Goal: Check status: Check status

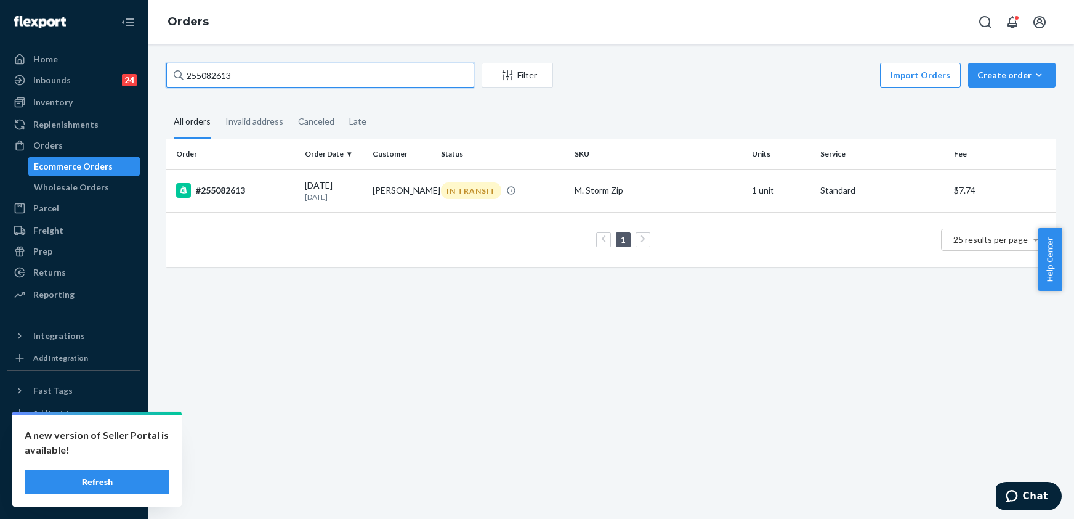
drag, startPoint x: 242, startPoint y: 77, endPoint x: 134, endPoint y: 63, distance: 108.1
click at [134, 63] on div "Home Inbounds 24 Shipping Plans Problems 24 Inventory Products Replenishments O…" at bounding box center [537, 259] width 1074 height 519
paste input "246299"
type input "255246299"
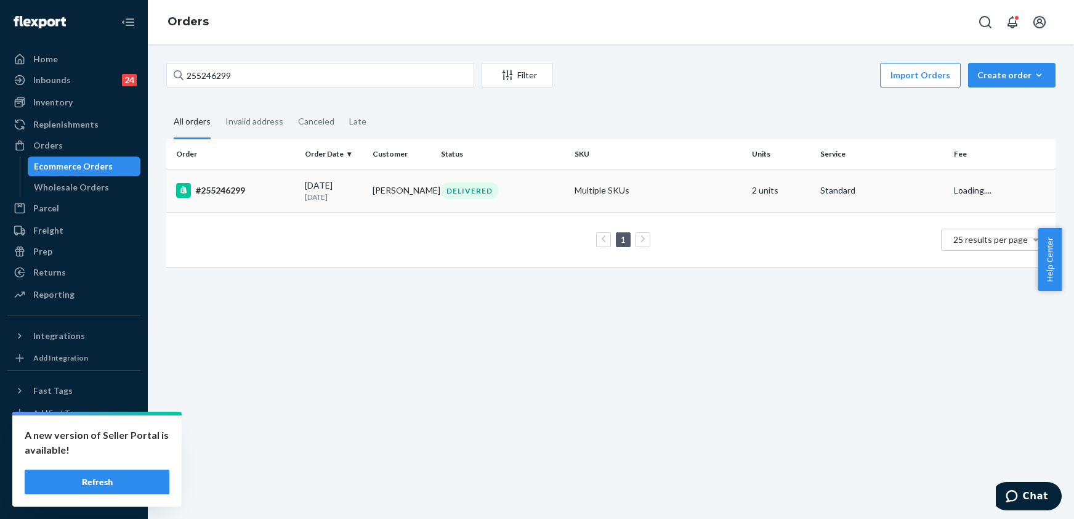
click at [237, 187] on div "#255246299" at bounding box center [235, 190] width 119 height 15
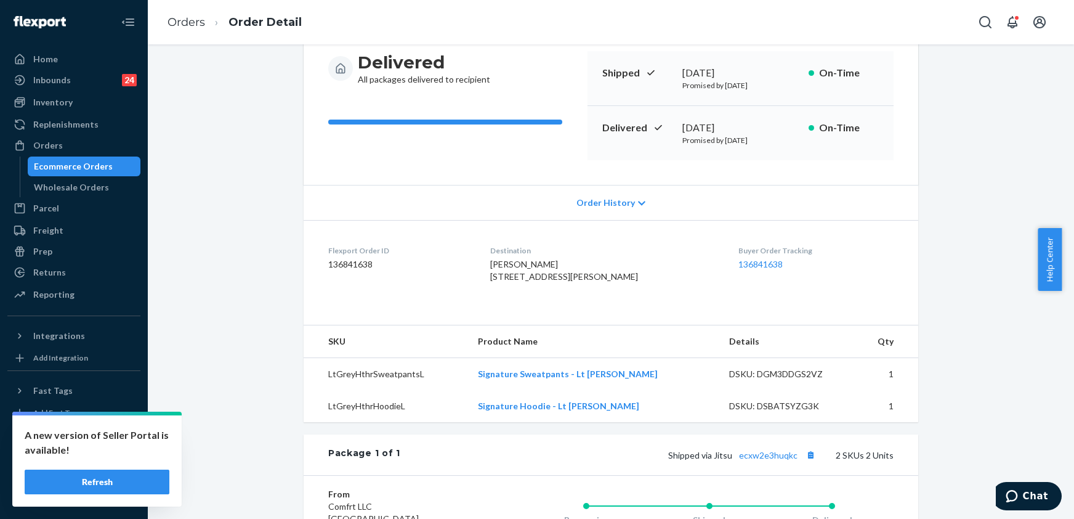
scroll to position [246, 0]
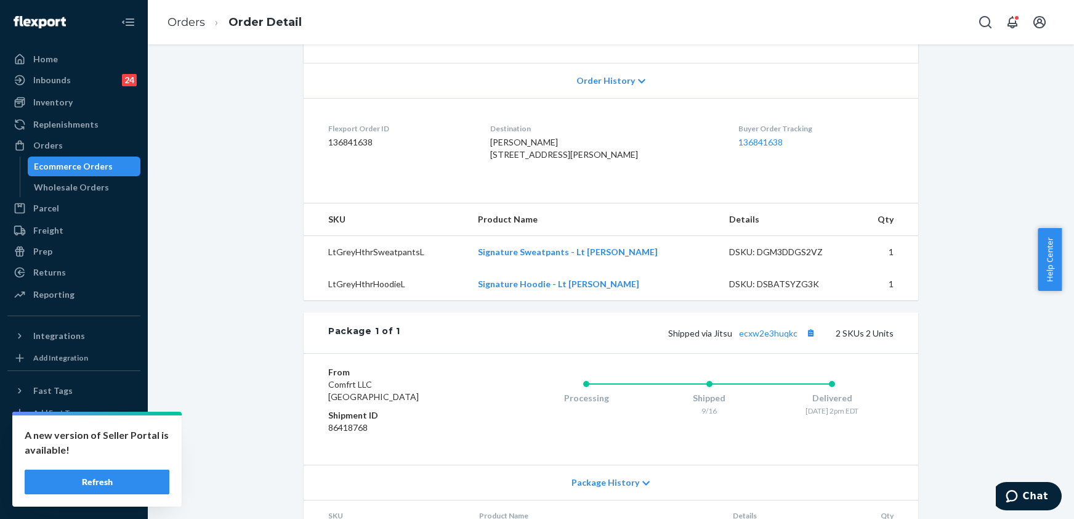
drag, startPoint x: 593, startPoint y: 166, endPoint x: 501, endPoint y: 154, distance: 92.5
click at [501, 154] on div "[PERSON_NAME] [STREET_ADDRESS][PERSON_NAME]" at bounding box center [604, 148] width 229 height 25
copy span "[STREET_ADDRESS][PERSON_NAME]"
click at [196, 18] on link "Orders" at bounding box center [187, 22] width 38 height 14
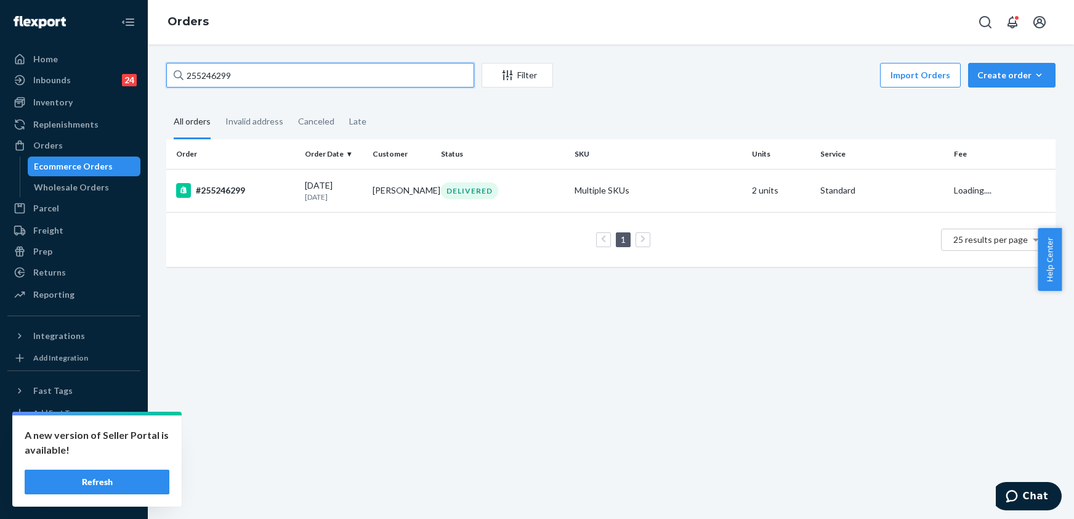
drag, startPoint x: 248, startPoint y: 71, endPoint x: 177, endPoint y: 79, distance: 70.6
click at [177, 79] on div "255246299" at bounding box center [320, 75] width 308 height 25
paste input "[PERSON_NAME]"
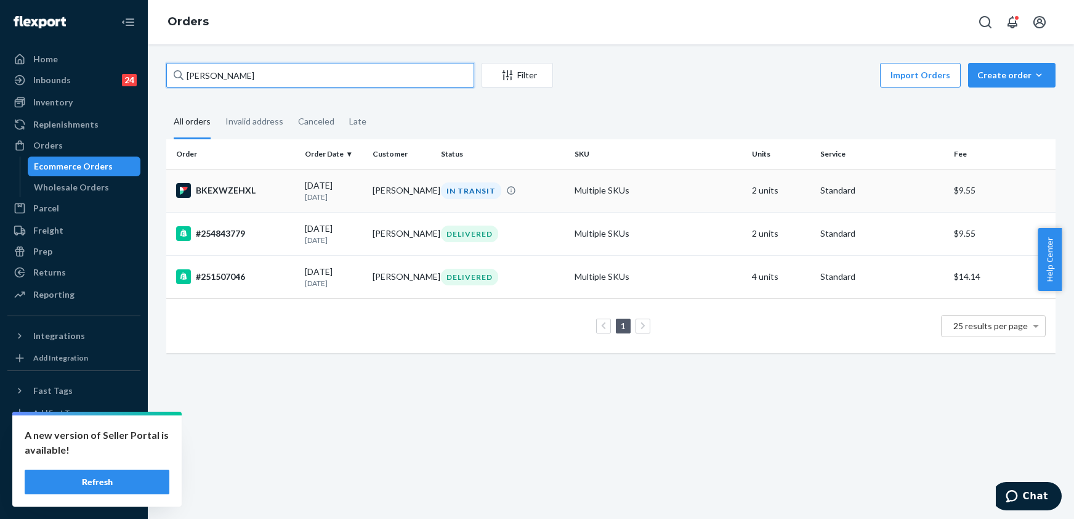
type input "[PERSON_NAME]"
click at [242, 186] on div "BKEXWZEHXL" at bounding box center [235, 190] width 119 height 15
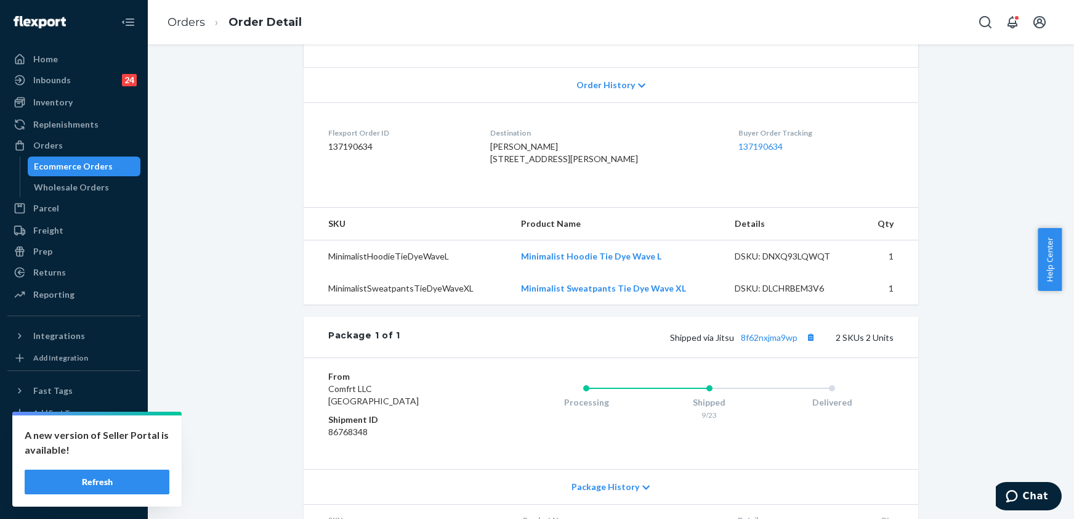
scroll to position [246, 0]
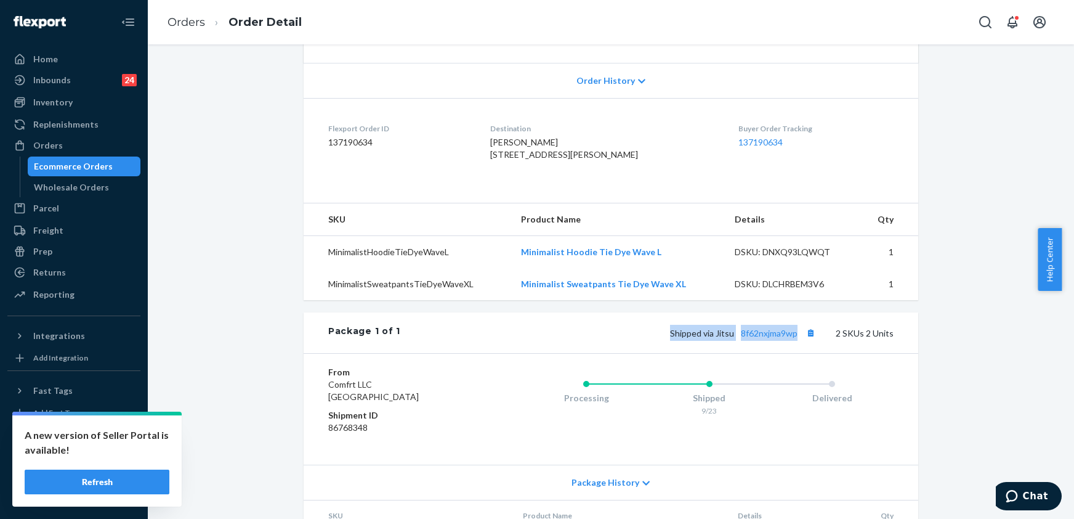
drag, startPoint x: 662, startPoint y: 355, endPoint x: 794, endPoint y: 357, distance: 132.5
click at [794, 341] on div "Shipped via Jitsu 8f62nxjma9wp 2 SKUs 2 Units" at bounding box center [646, 333] width 493 height 16
copy span "Shipped via Jitsu 8f62nxjma9wp"
